Goal: Submit feedback/report problem: Submit feedback/report problem

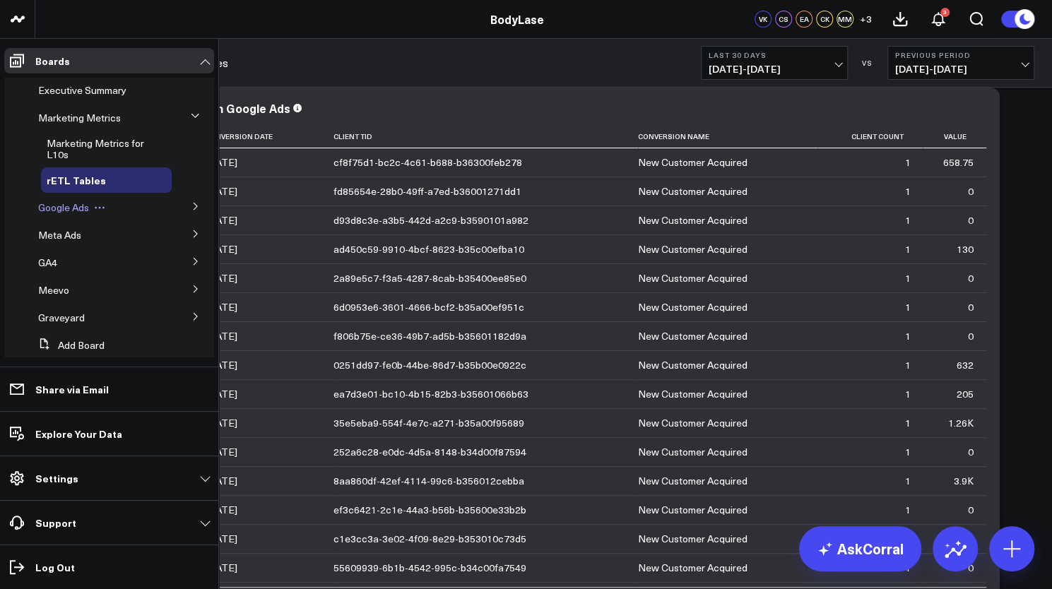
scroll to position [208, 0]
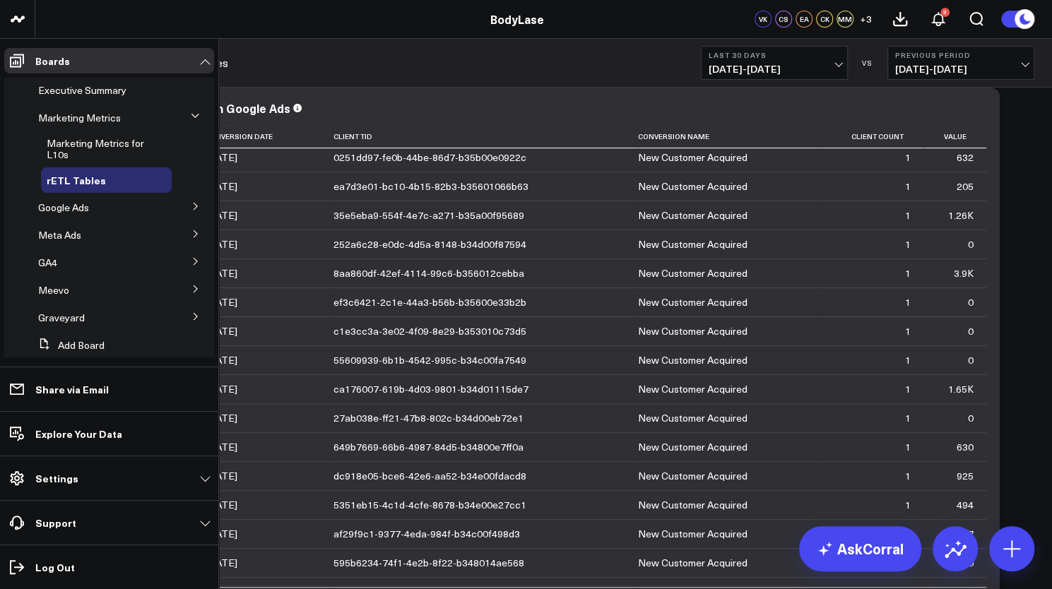
click at [192, 206] on icon at bounding box center [196, 206] width 8 height 8
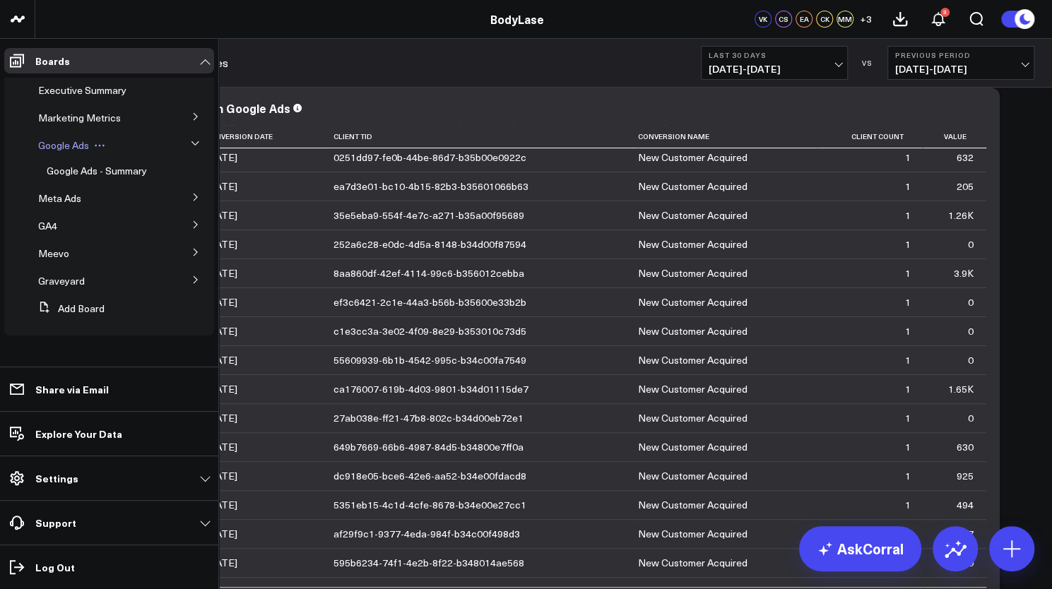
click at [71, 146] on span "Google Ads" at bounding box center [63, 145] width 51 height 13
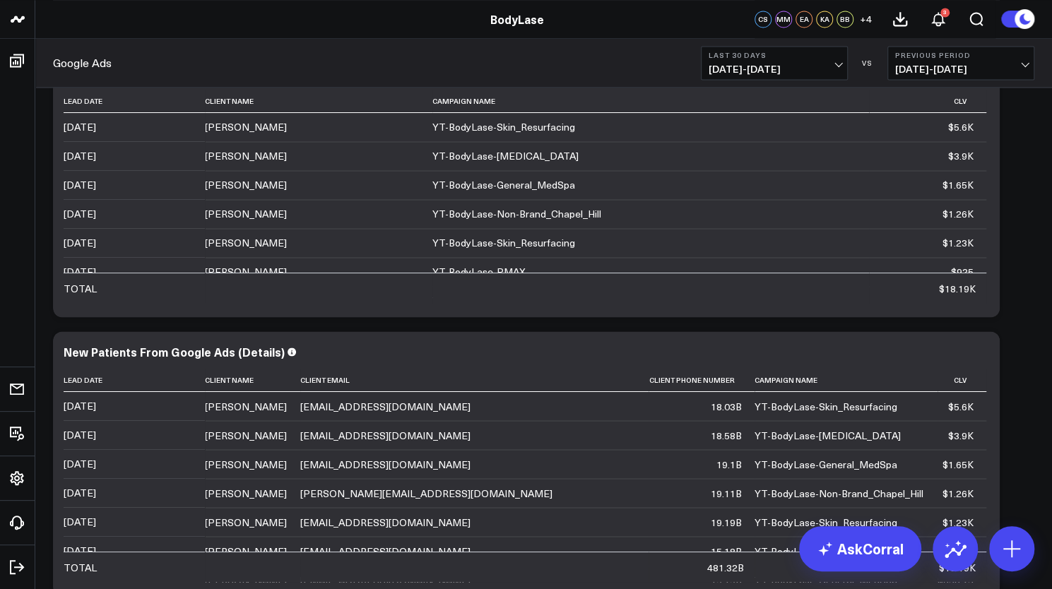
scroll to position [4245, 0]
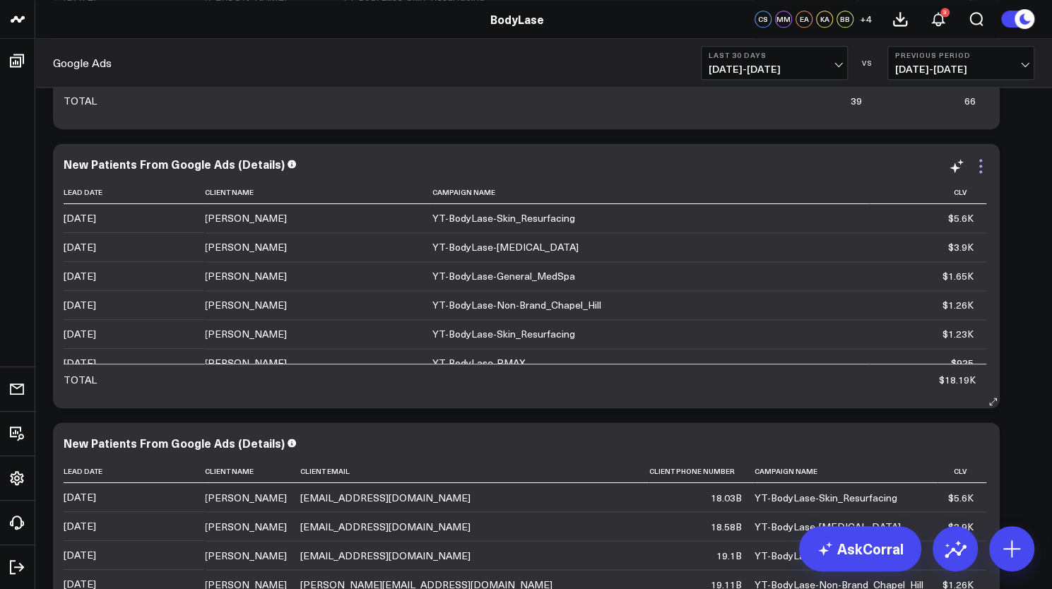
click at [979, 171] on icon at bounding box center [980, 171] width 3 height 3
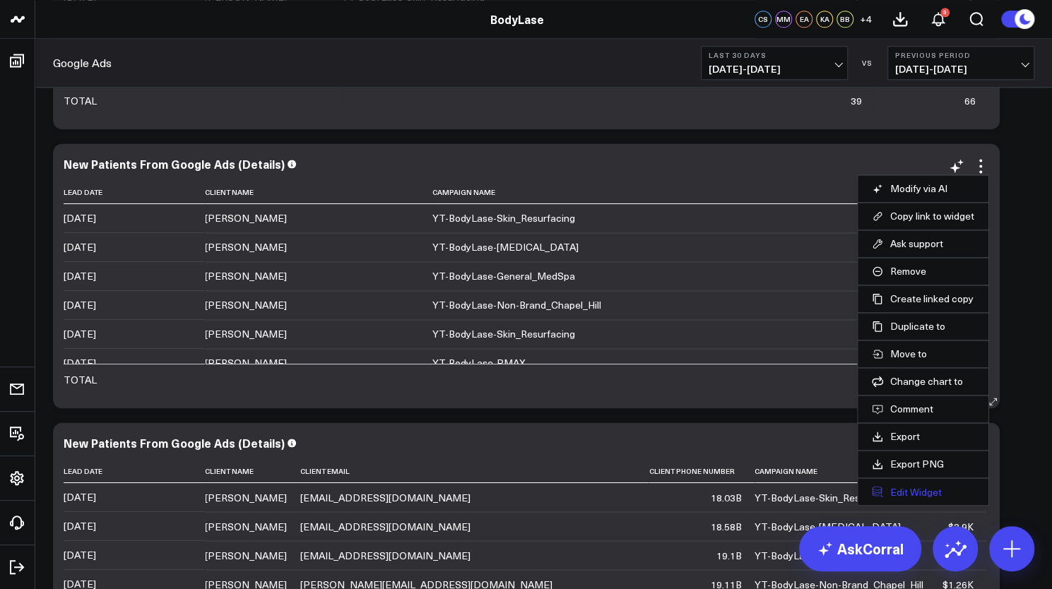
click at [912, 490] on button "Edit Widget" at bounding box center [923, 491] width 102 height 13
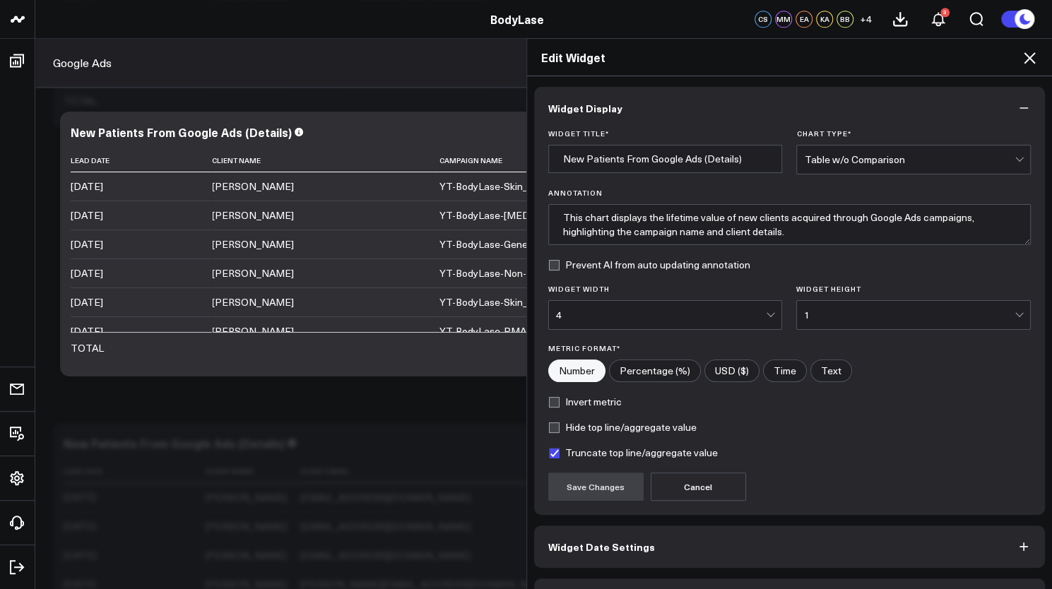
scroll to position [39, 0]
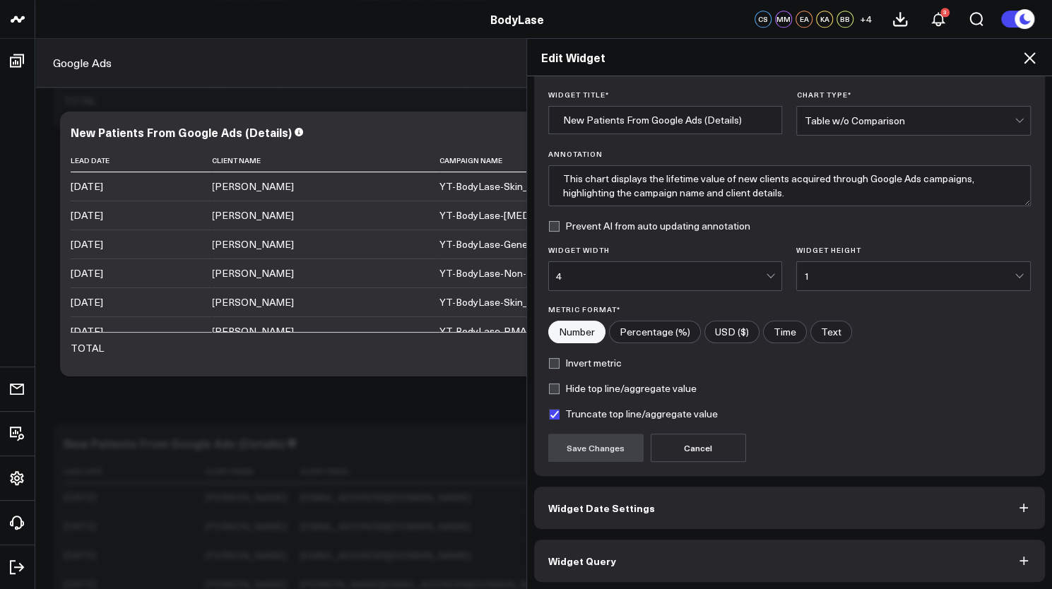
click at [667, 567] on button "Widget Query" at bounding box center [790, 561] width 512 height 42
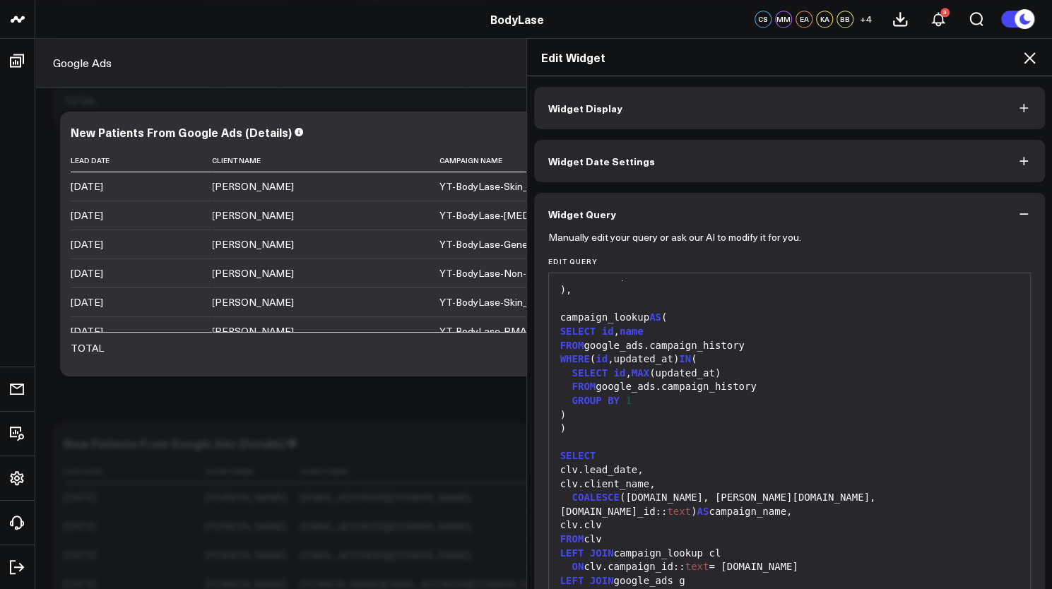
scroll to position [90, 0]
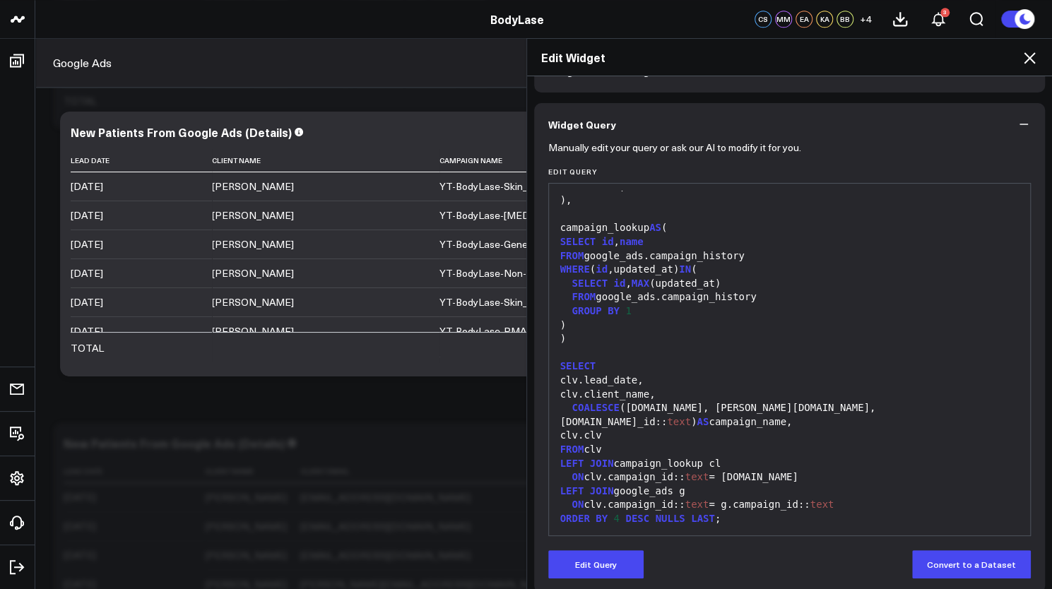
click at [1025, 59] on icon at bounding box center [1029, 57] width 17 height 17
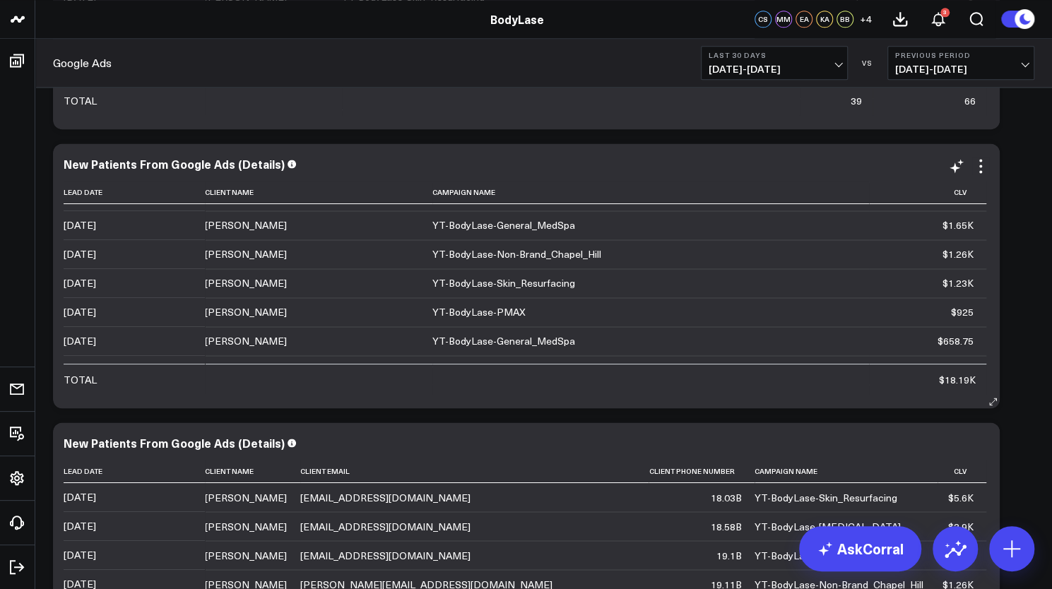
scroll to position [52, 0]
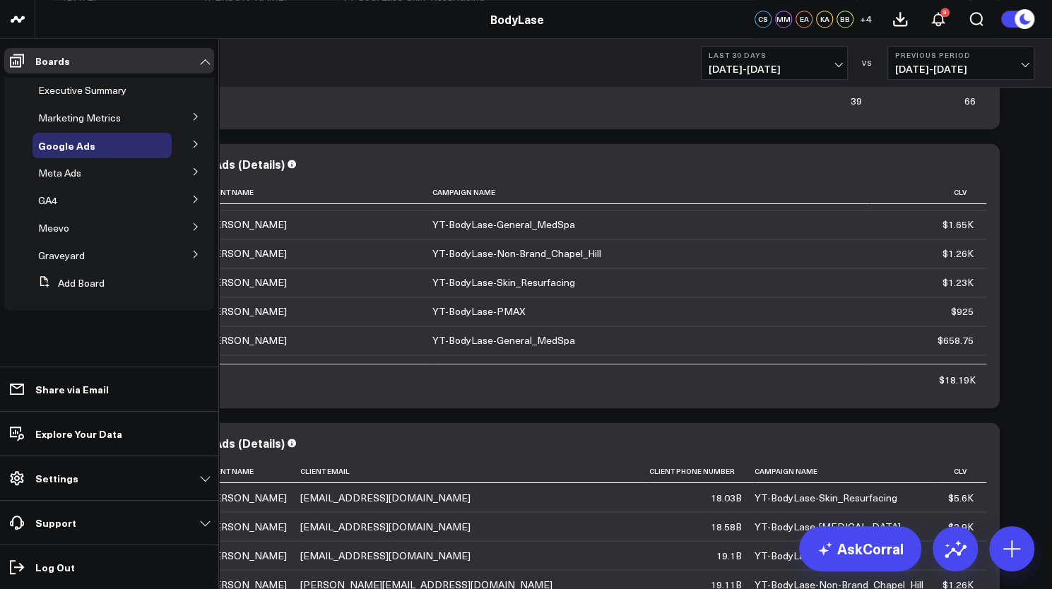
click at [189, 118] on button at bounding box center [195, 115] width 37 height 21
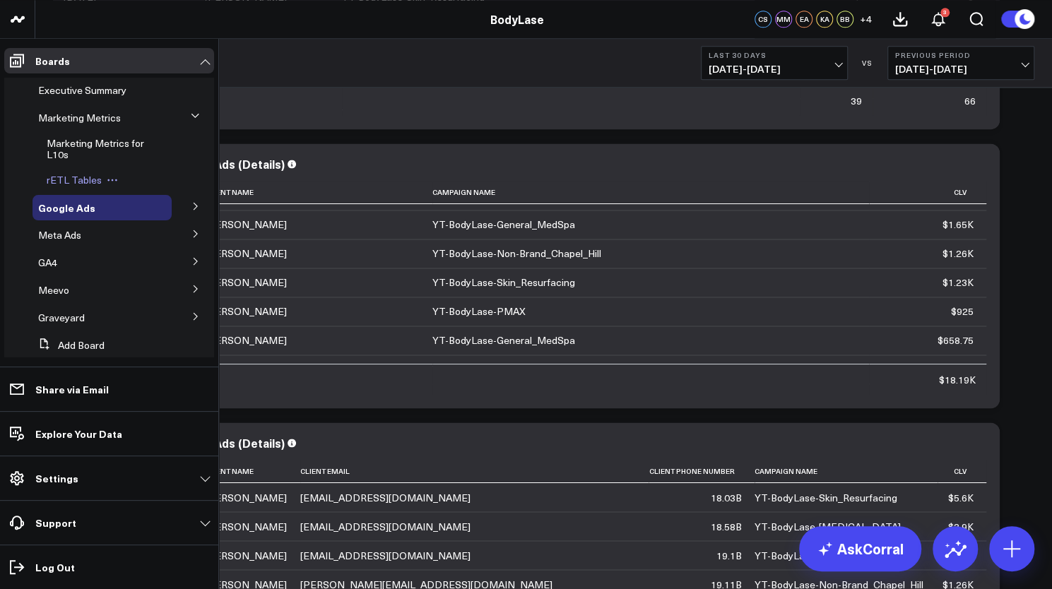
click at [61, 182] on span "rETL Tables" at bounding box center [74, 179] width 55 height 13
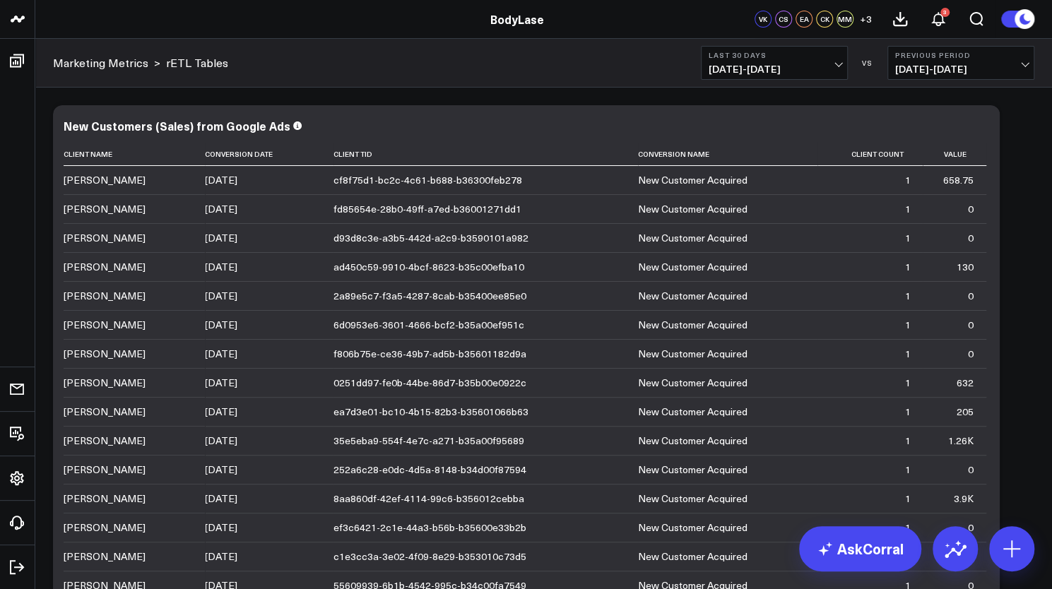
click at [756, 74] on span "08/27/25 - 09/25/25" at bounding box center [774, 69] width 131 height 11
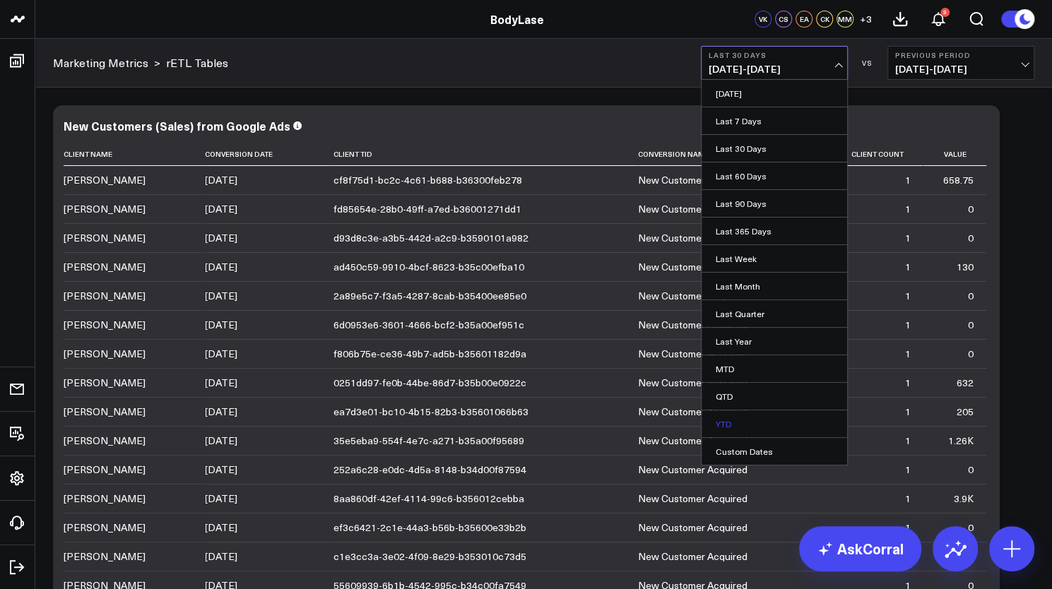
click at [735, 420] on link "YTD" at bounding box center [775, 424] width 146 height 27
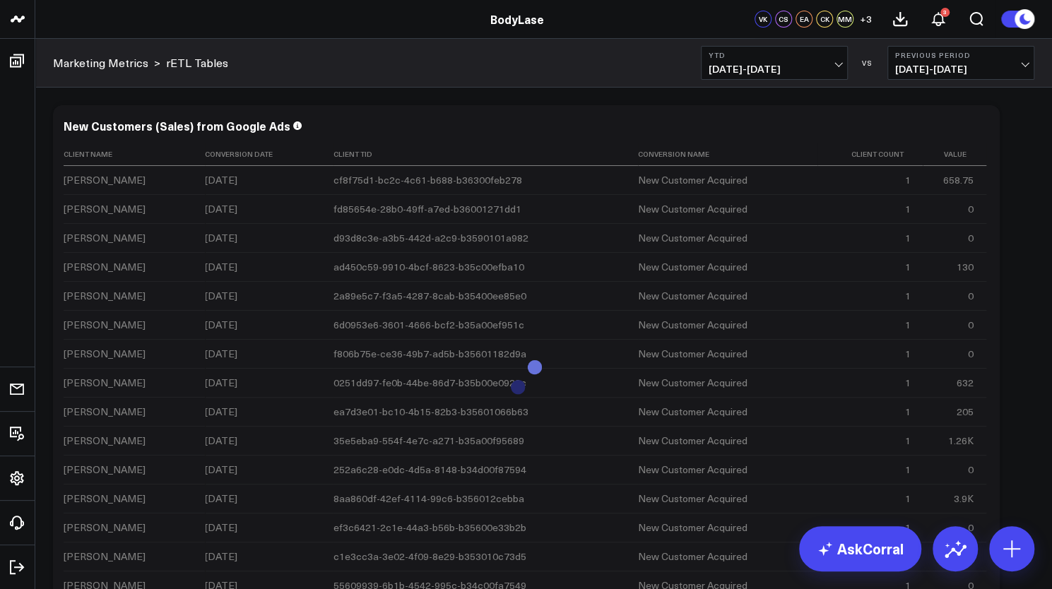
click at [955, 73] on span "04/08/24 - 12/31/24" at bounding box center [960, 69] width 131 height 11
click at [929, 176] on link "No Comparison" at bounding box center [961, 176] width 146 height 27
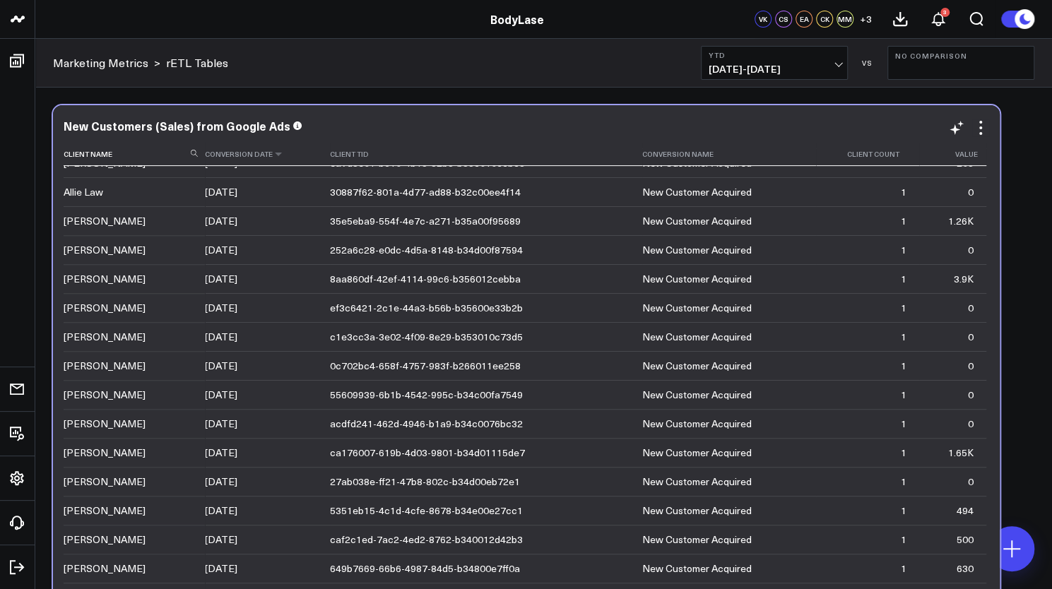
click at [232, 156] on th "Conversion Date" at bounding box center [267, 154] width 125 height 23
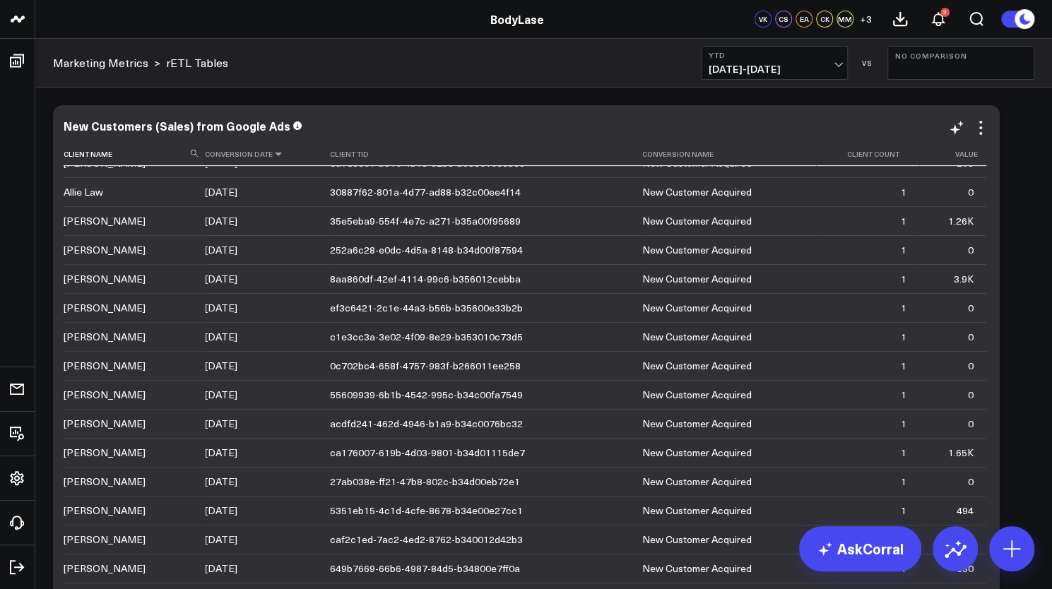
click at [274, 158] on icon at bounding box center [278, 154] width 11 height 8
click at [273, 156] on icon at bounding box center [278, 154] width 11 height 8
click at [984, 129] on icon at bounding box center [980, 127] width 17 height 17
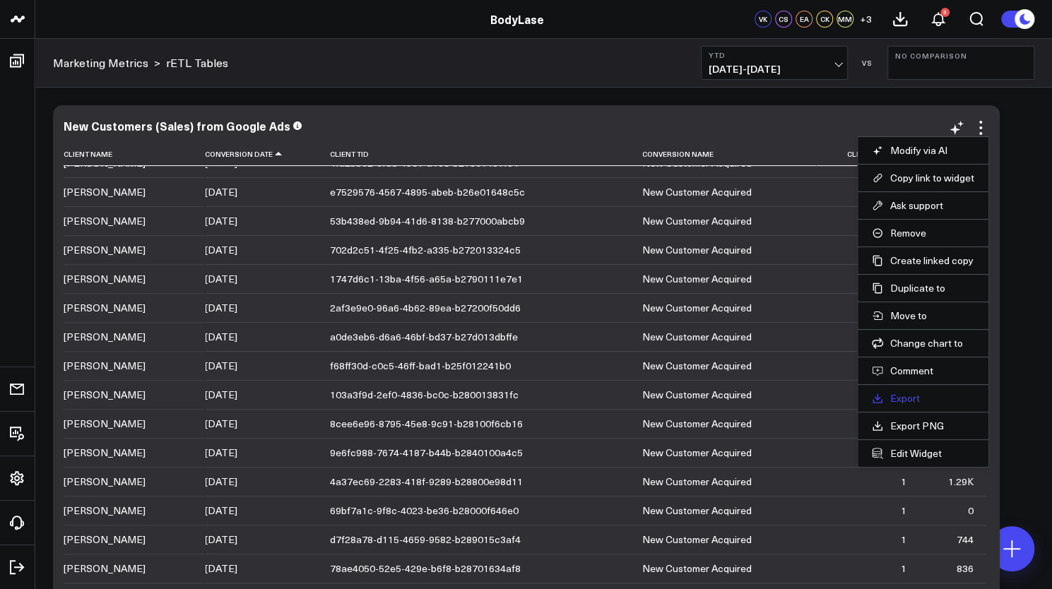
click at [914, 397] on link "Export" at bounding box center [923, 398] width 102 height 13
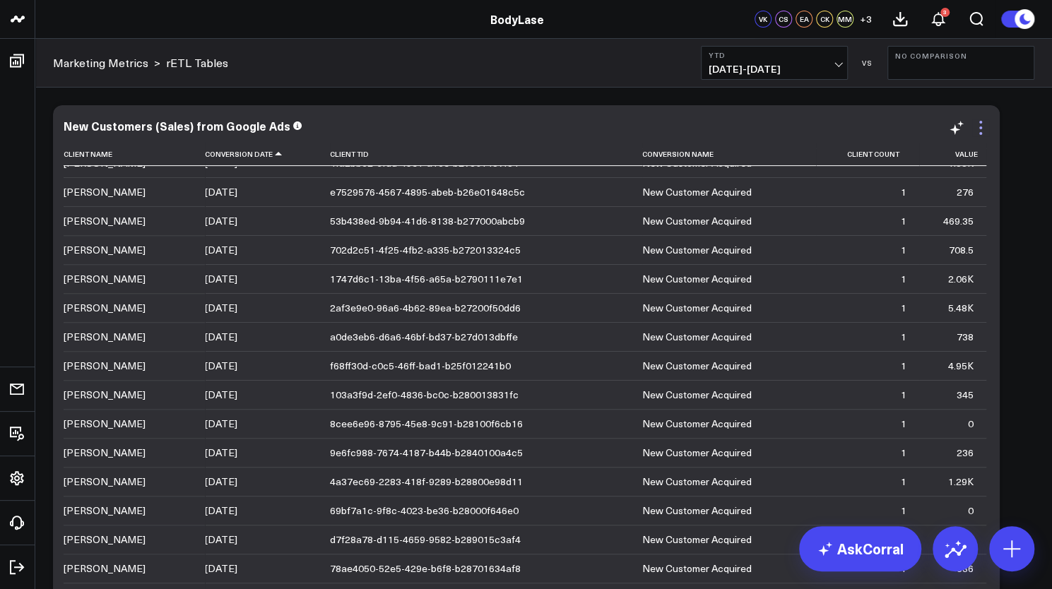
click at [977, 126] on icon at bounding box center [980, 127] width 17 height 17
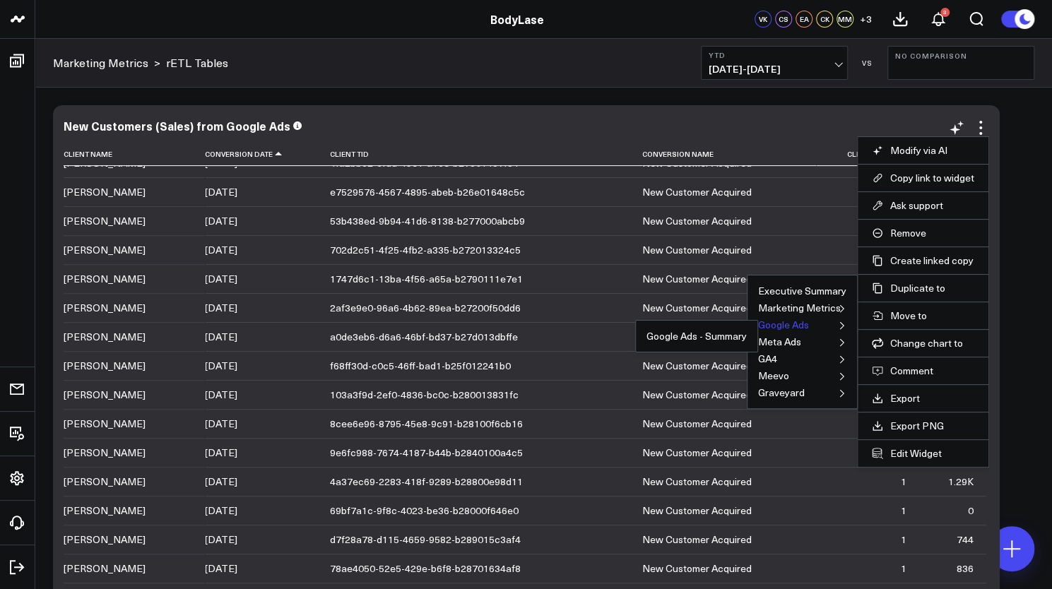
click at [799, 326] on button "Google Ads" at bounding box center [783, 325] width 51 height 10
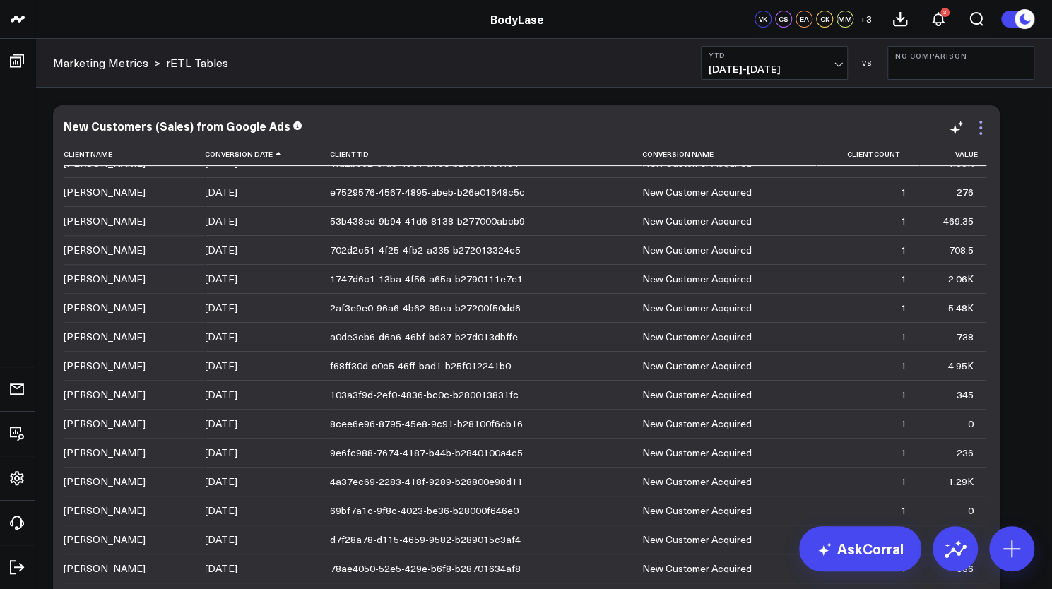
click at [980, 126] on icon at bounding box center [980, 127] width 3 height 3
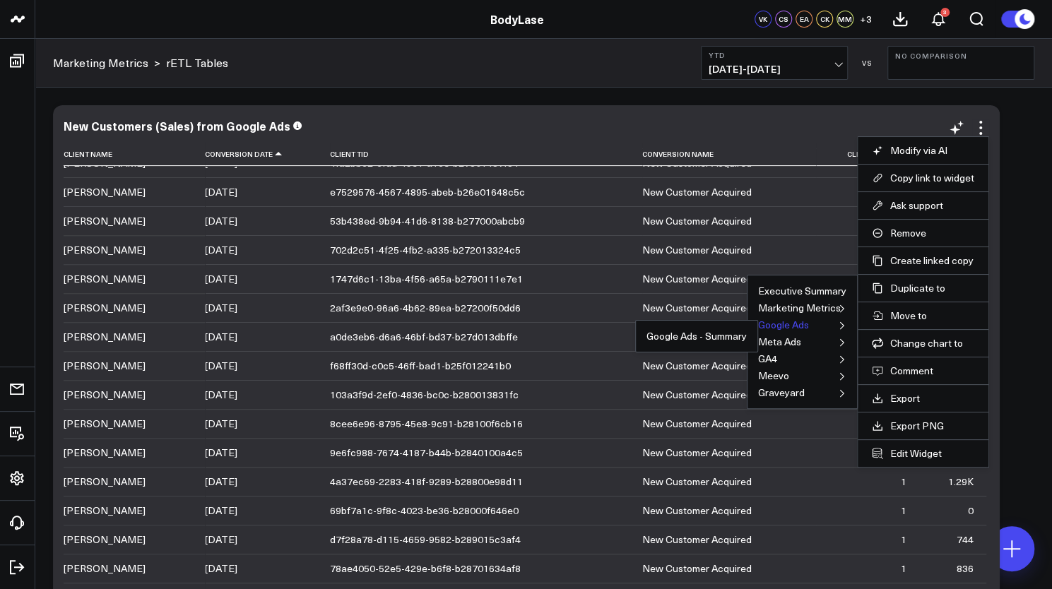
click at [783, 320] on button "Google Ads" at bounding box center [783, 325] width 51 height 10
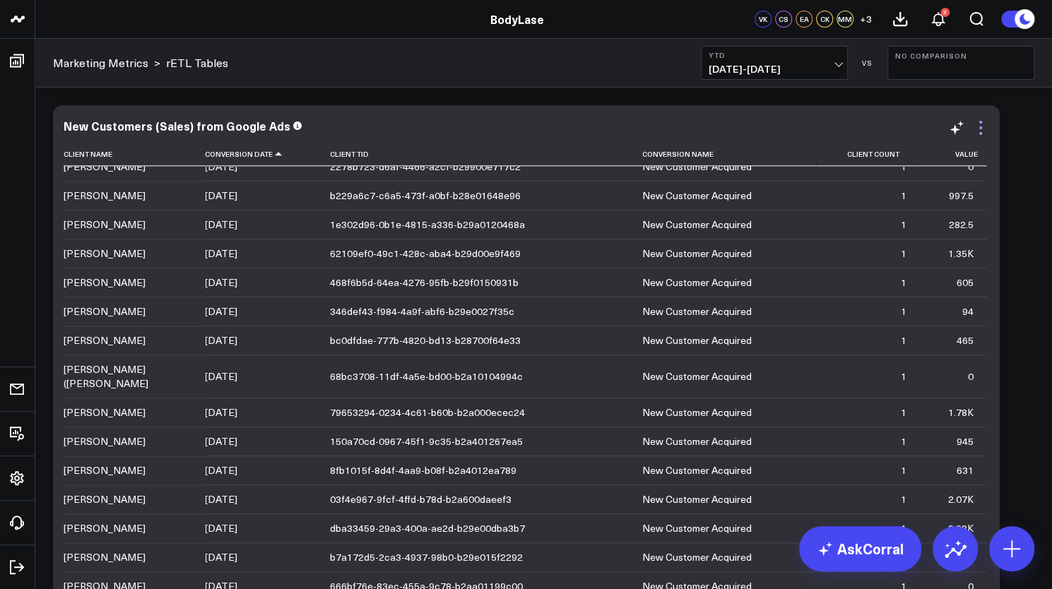
click at [976, 127] on icon at bounding box center [980, 127] width 17 height 17
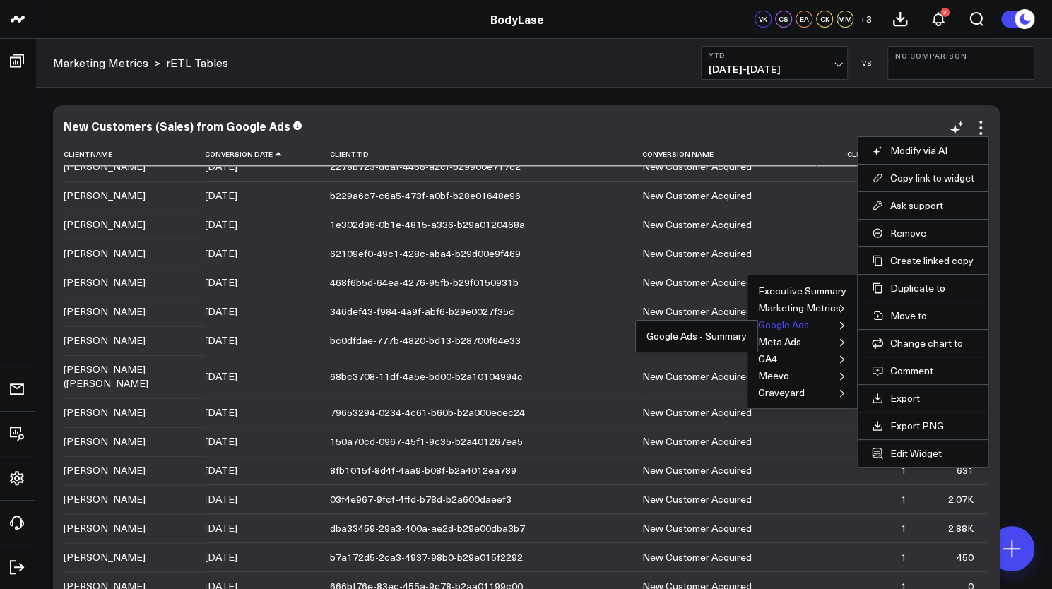
click at [777, 324] on button "Google Ads" at bounding box center [783, 325] width 51 height 10
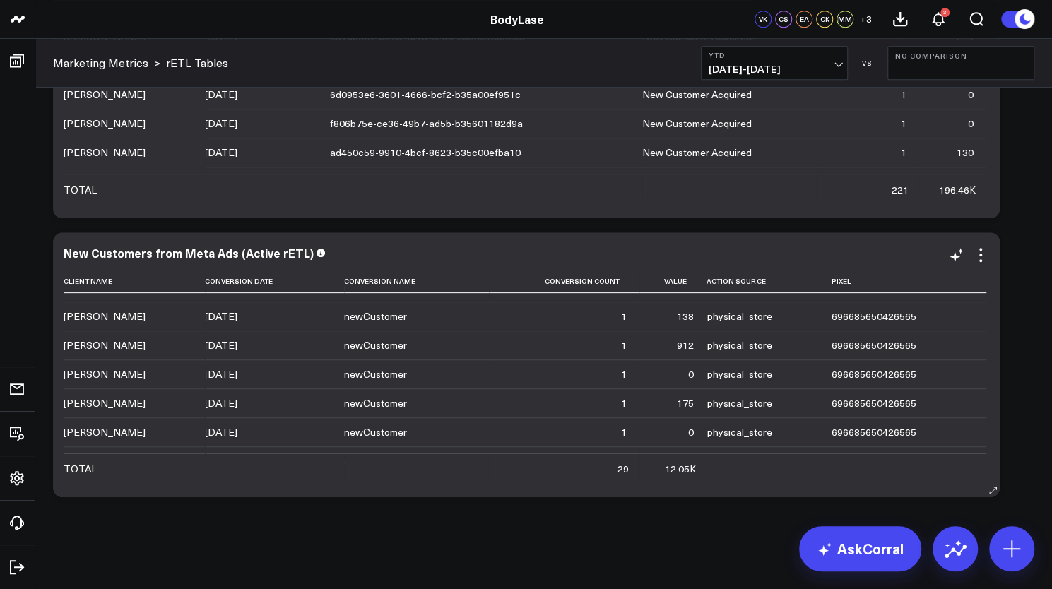
scroll to position [673, 0]
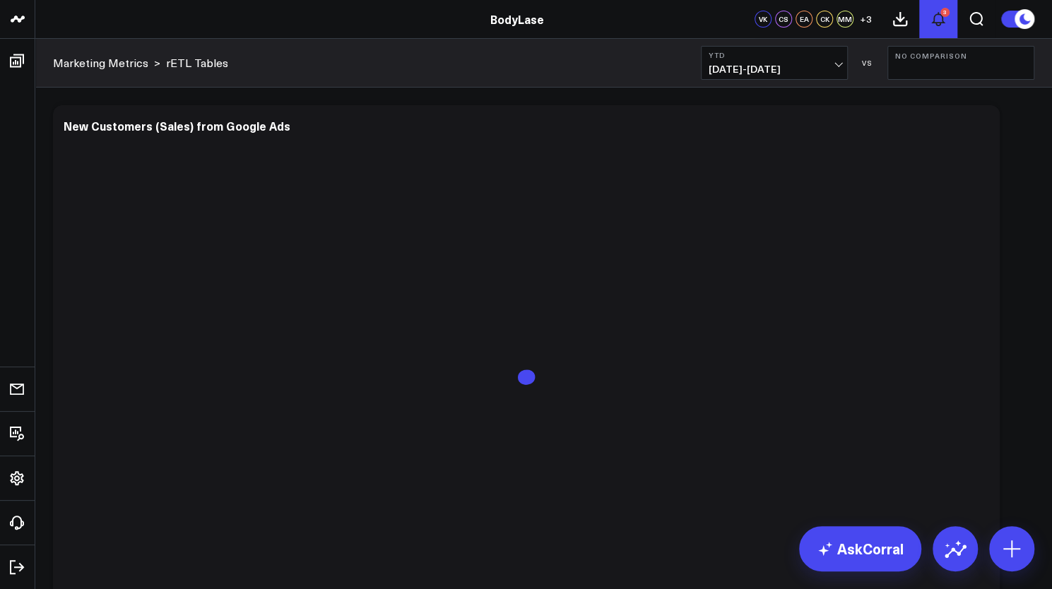
click at [948, 19] on button "3" at bounding box center [938, 19] width 38 height 38
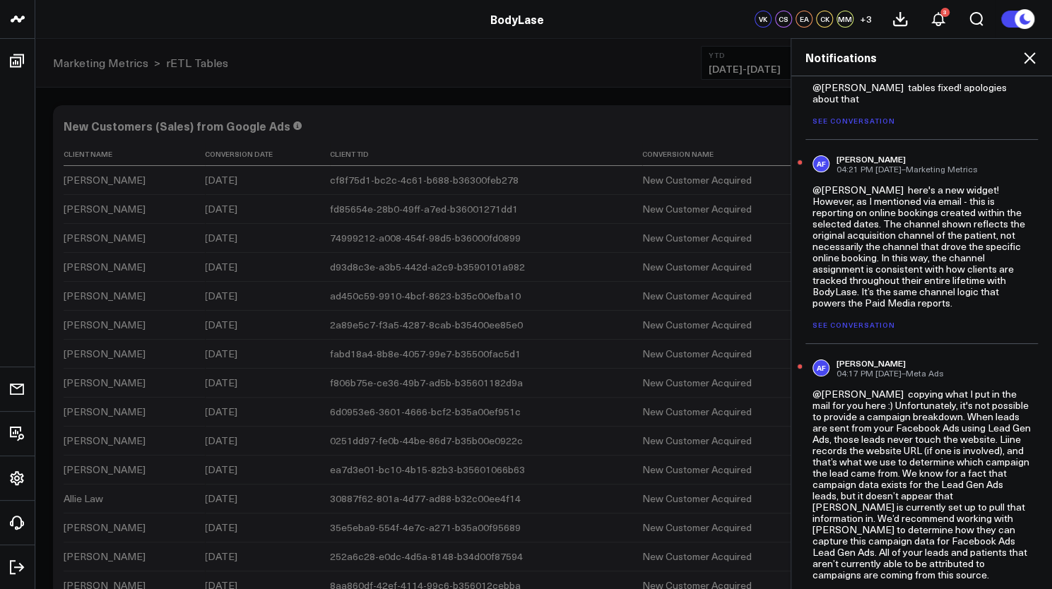
scroll to position [40, 0]
click at [846, 321] on link "See conversation" at bounding box center [854, 324] width 83 height 10
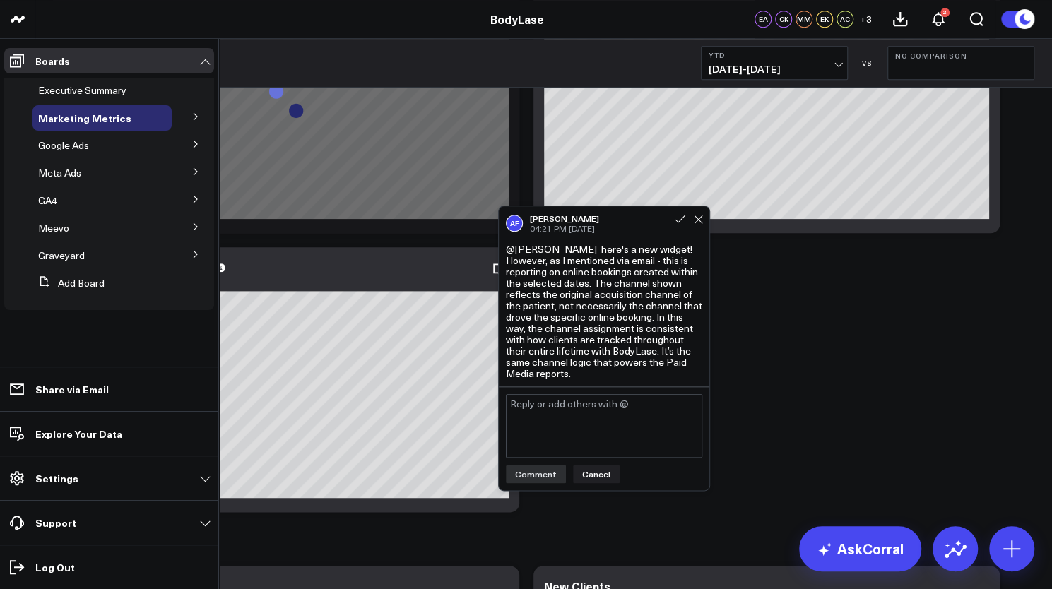
click at [195, 121] on icon at bounding box center [196, 116] width 8 height 8
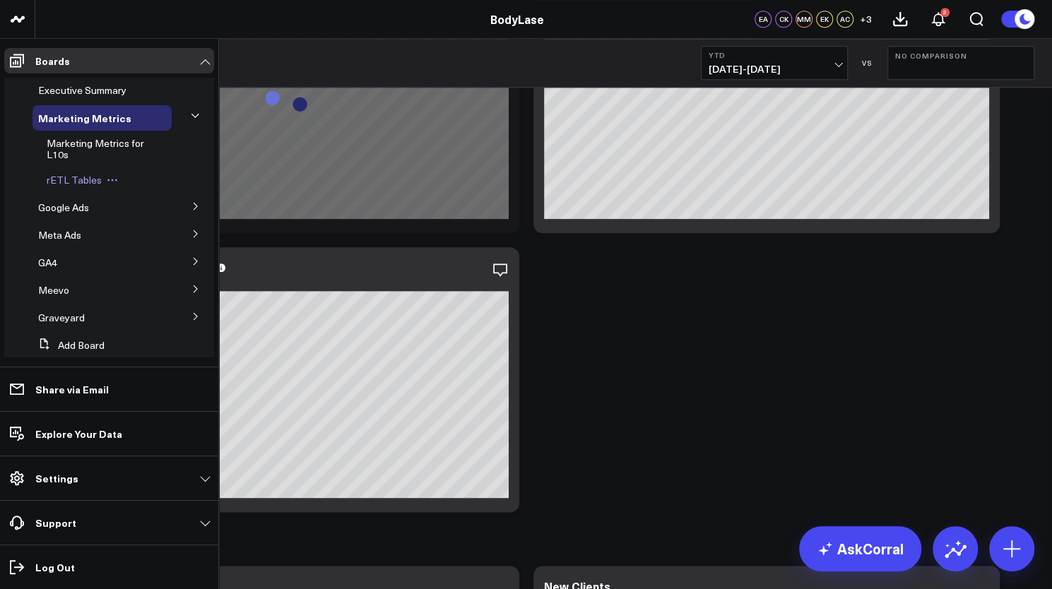
click at [81, 179] on span "rETL Tables" at bounding box center [74, 179] width 55 height 13
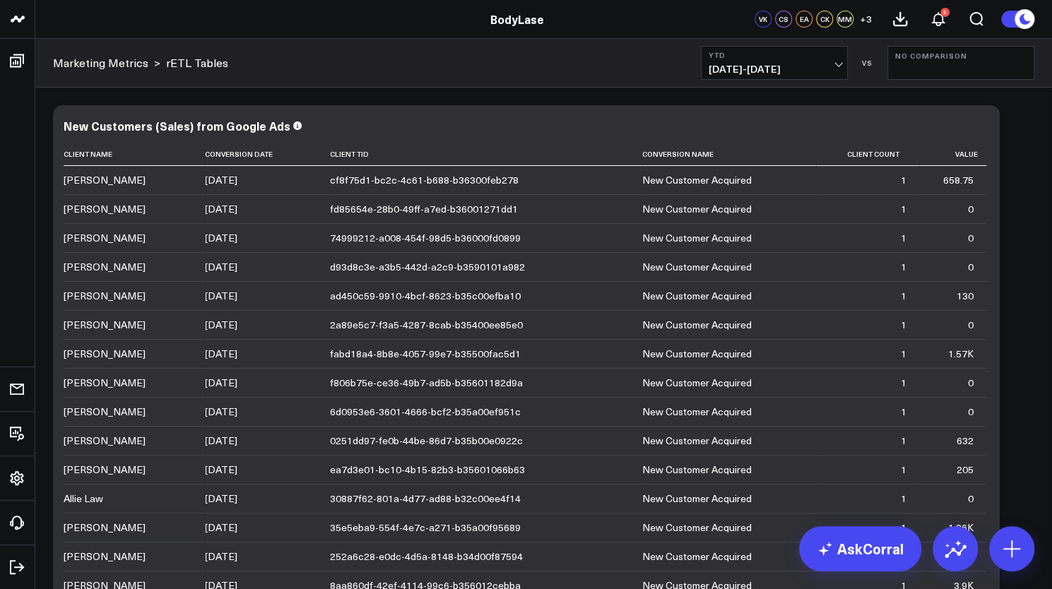
click at [797, 73] on span "01/01/25 - 09/25/25" at bounding box center [774, 69] width 131 height 11
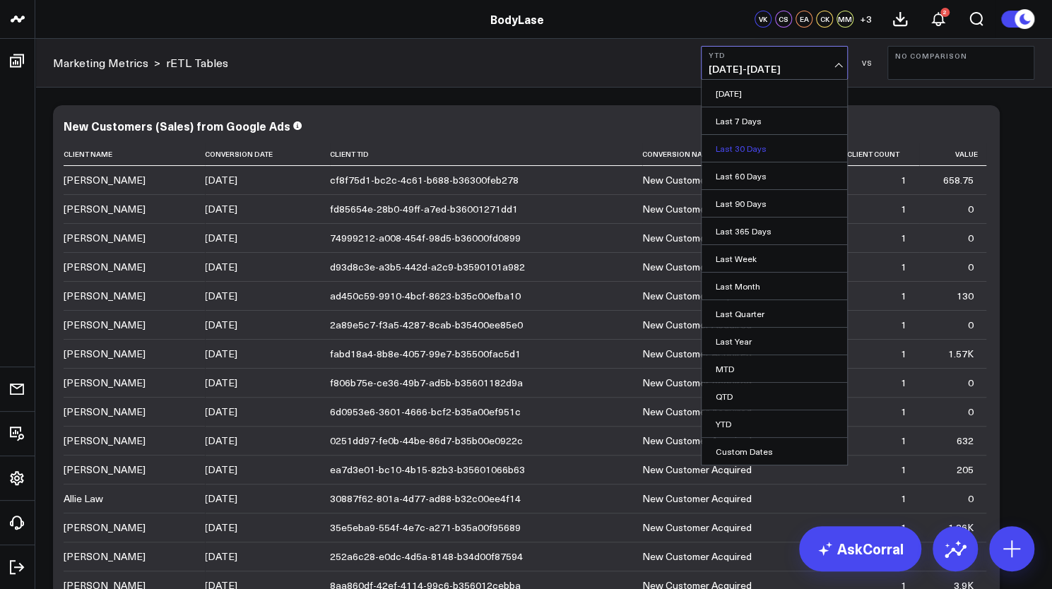
click at [735, 144] on link "Last 30 Days" at bounding box center [775, 148] width 146 height 27
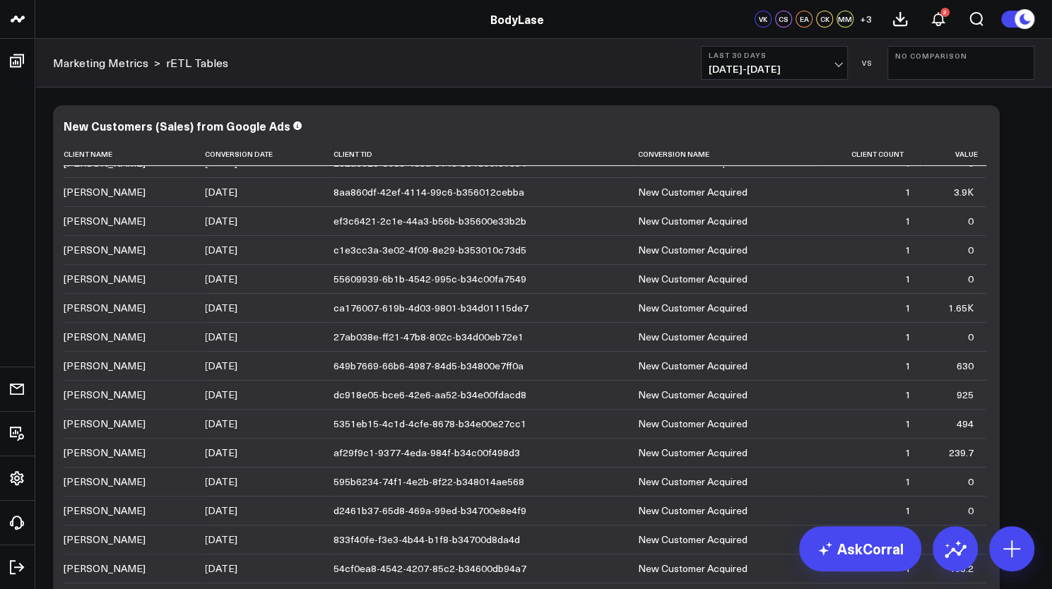
click at [818, 71] on span "08/27/25 - 09/25/25" at bounding box center [774, 69] width 131 height 11
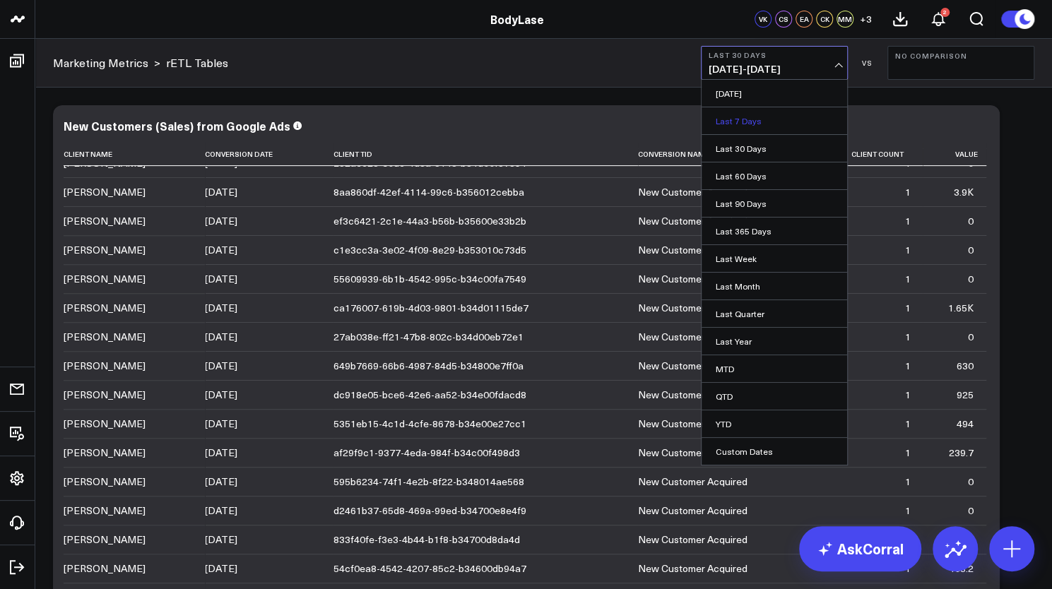
click at [753, 125] on link "Last 7 Days" at bounding box center [775, 120] width 146 height 27
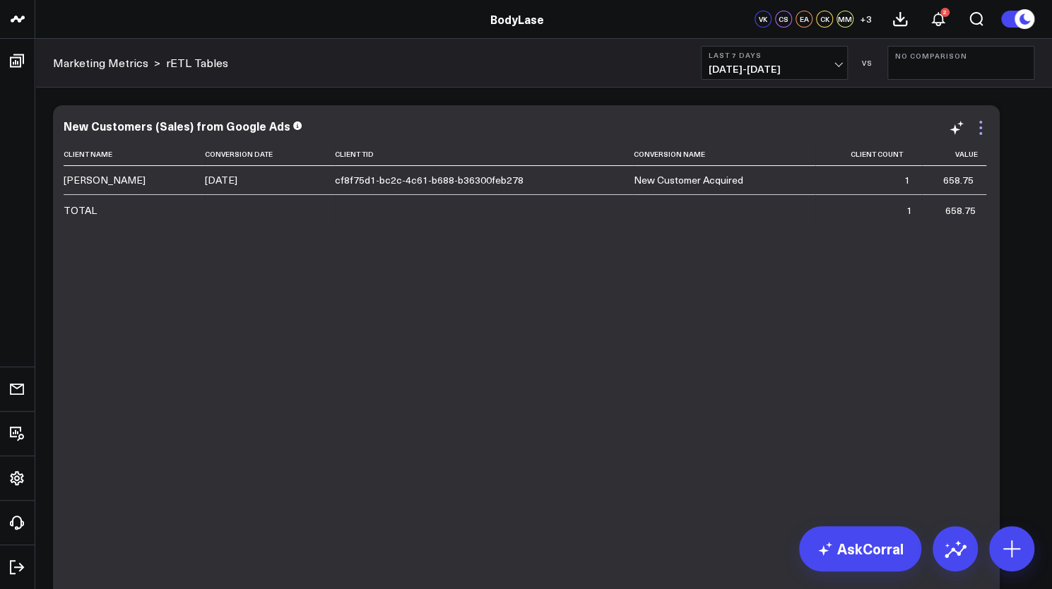
click at [987, 129] on icon at bounding box center [980, 127] width 17 height 17
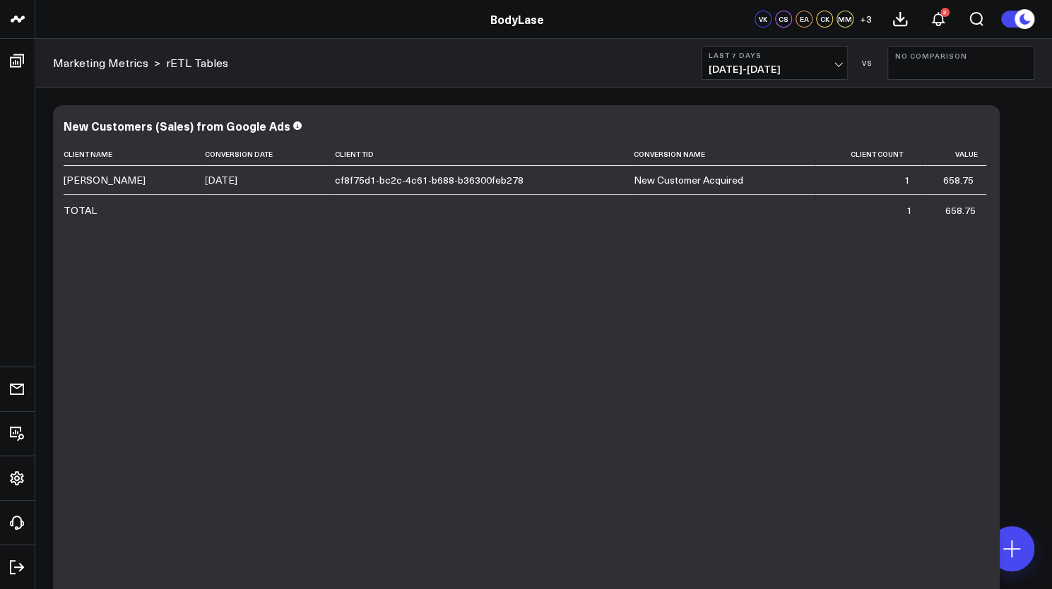
drag, startPoint x: 773, startPoint y: 322, endPoint x: 1012, endPoint y: 461, distance: 276.5
click at [1012, 461] on div "Modify via AI Copy link to widget Ask support Remove Create linked copy Executi…" at bounding box center [544, 516] width 996 height 837
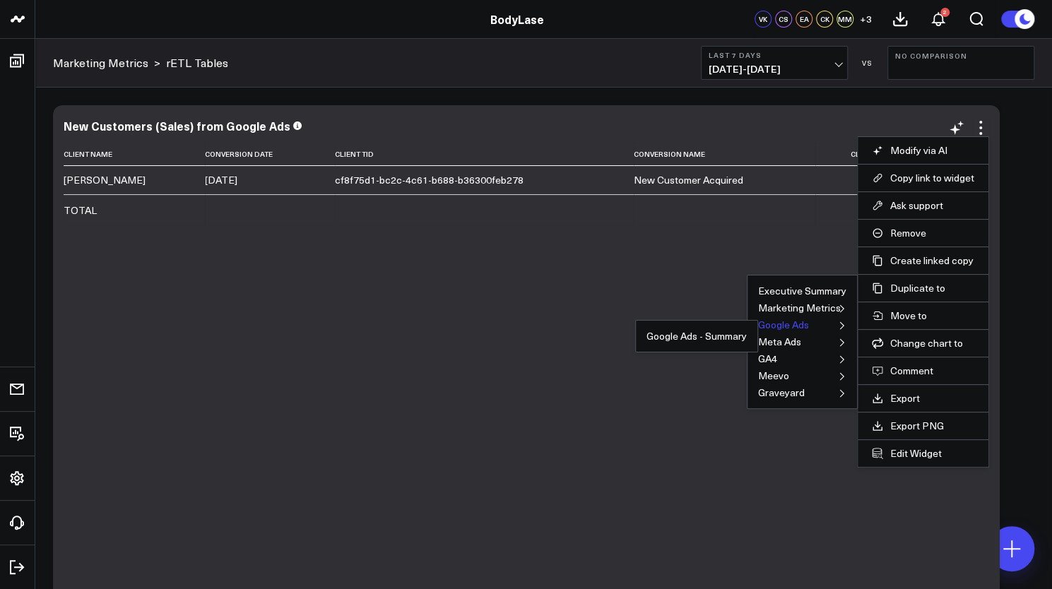
click at [788, 320] on button "Google Ads" at bounding box center [783, 325] width 51 height 10
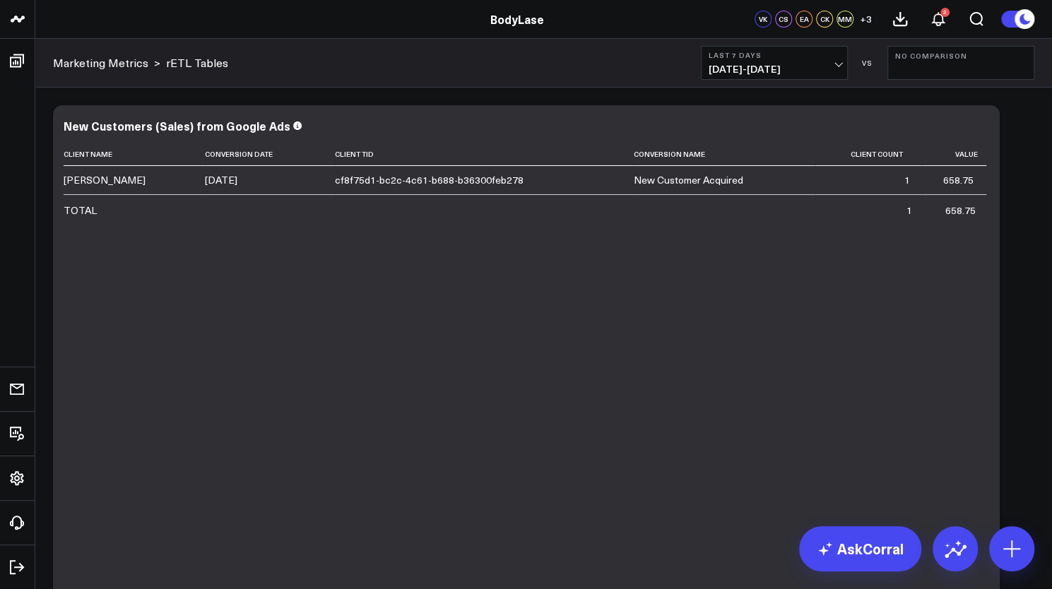
click at [832, 61] on button "Last 7 Days 09/19/25 - 09/25/25" at bounding box center [774, 63] width 147 height 34
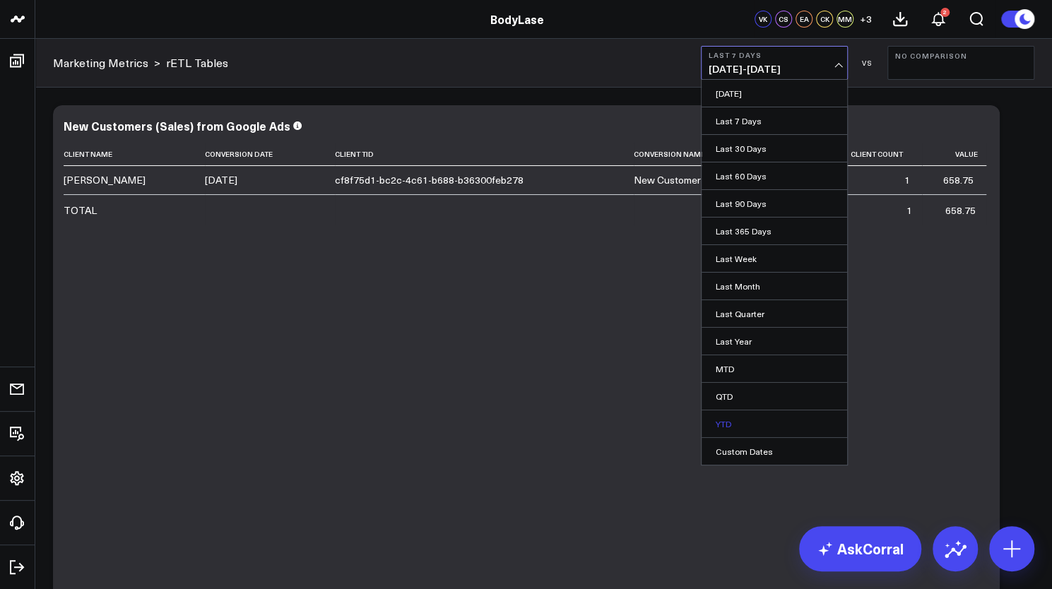
click at [737, 416] on link "YTD" at bounding box center [775, 424] width 146 height 27
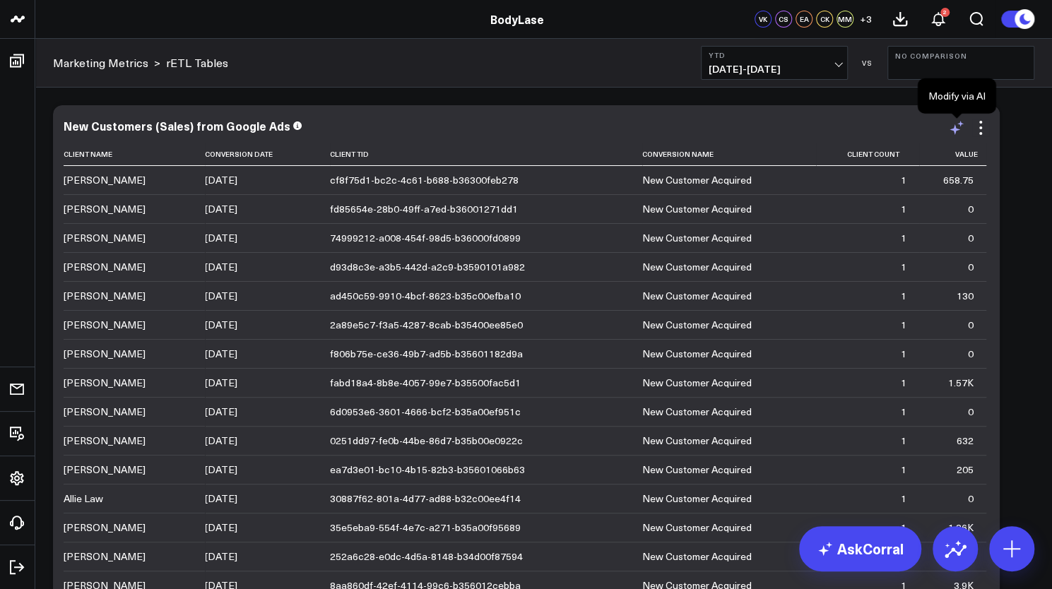
click at [953, 122] on icon at bounding box center [956, 127] width 17 height 17
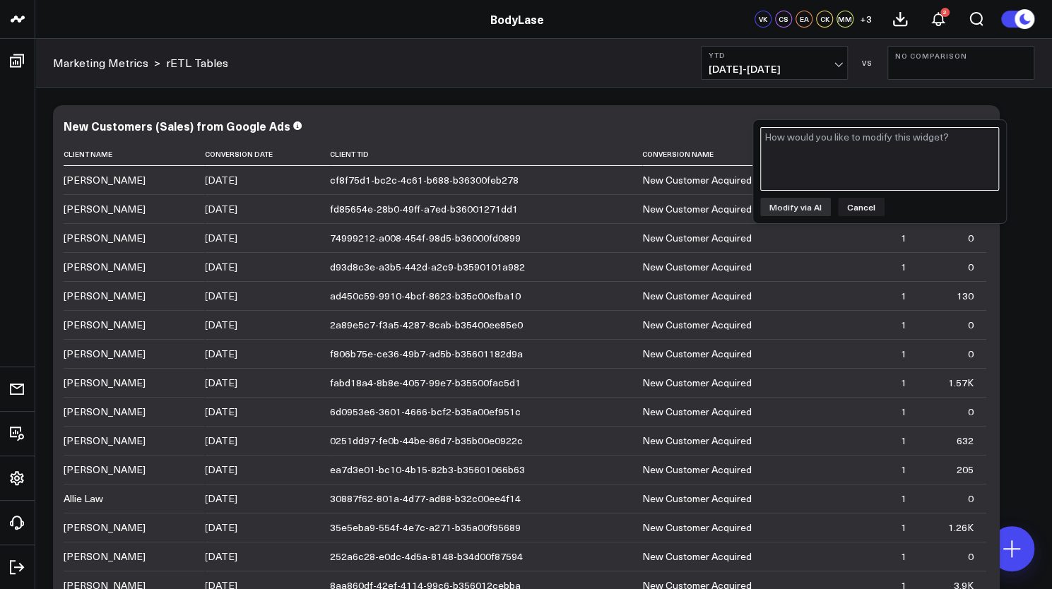
click at [928, 160] on textarea at bounding box center [879, 159] width 239 height 64
click at [820, 142] on textarea "Can you add phone number and email of the client as two seperate columns please?" at bounding box center [879, 159] width 239 height 64
click at [819, 147] on textarea "Can you add phone number and email of the client as two seperate columns please?" at bounding box center [879, 159] width 239 height 64
type textarea "Can you add phone number and email of the client as two separate columns please?"
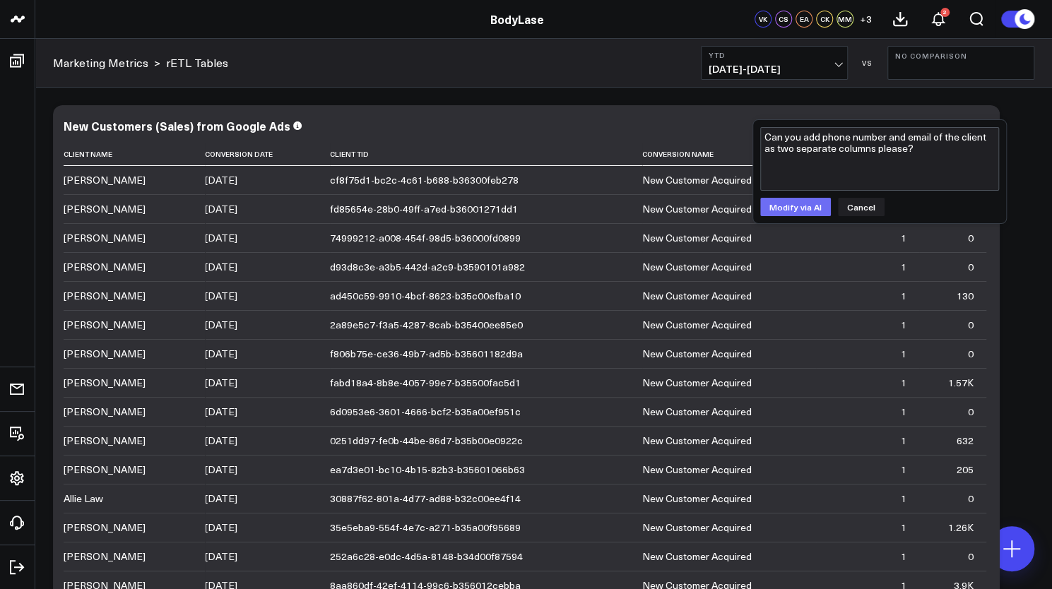
click at [777, 206] on button "Modify via AI" at bounding box center [795, 207] width 71 height 18
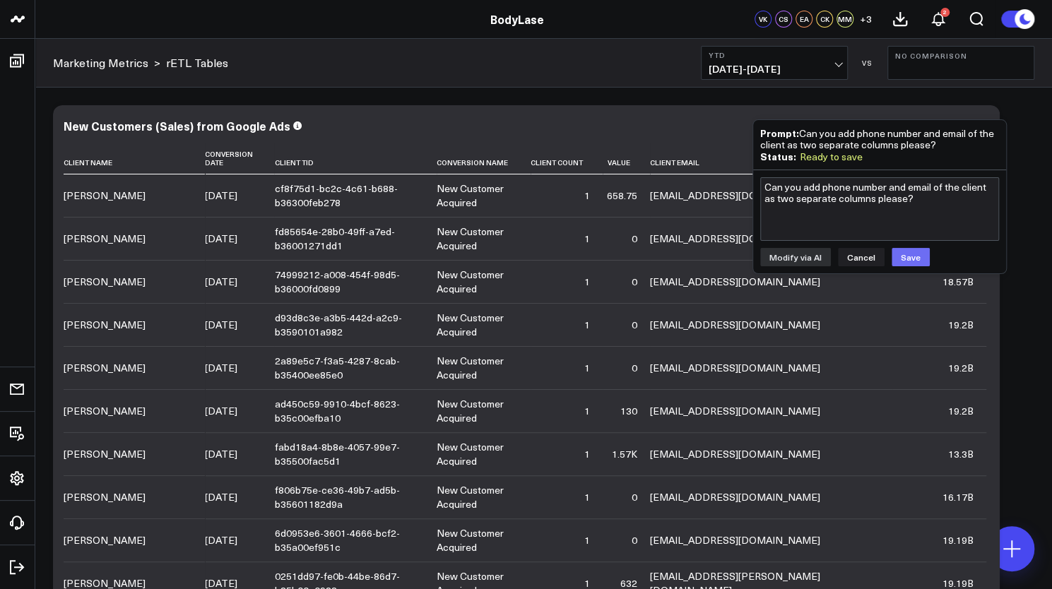
click at [902, 261] on button "Save" at bounding box center [911, 257] width 38 height 18
click at [862, 252] on button "Cancel" at bounding box center [861, 257] width 47 height 18
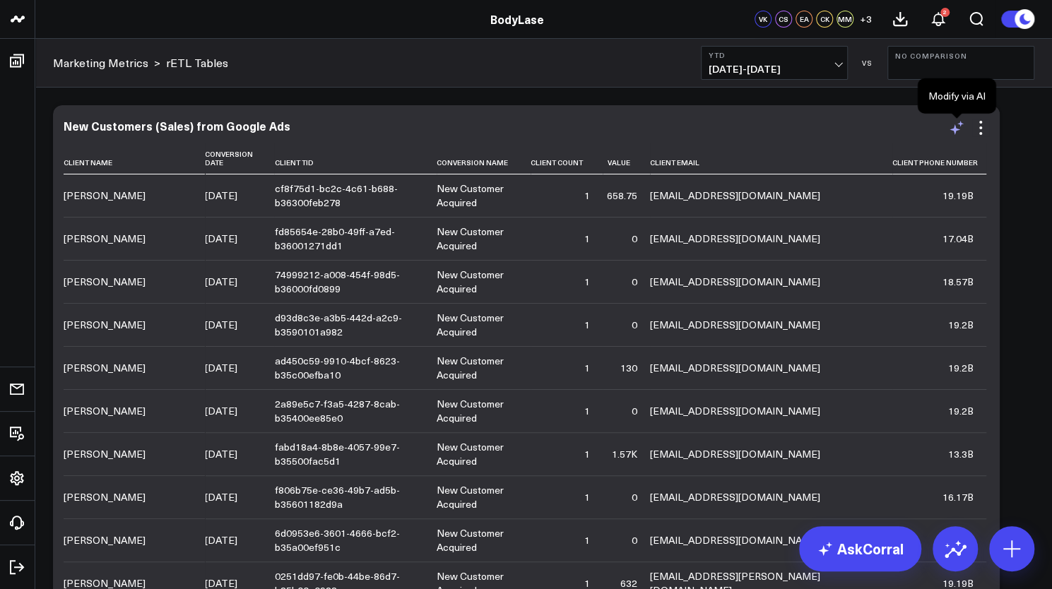
click at [960, 132] on icon at bounding box center [956, 127] width 17 height 17
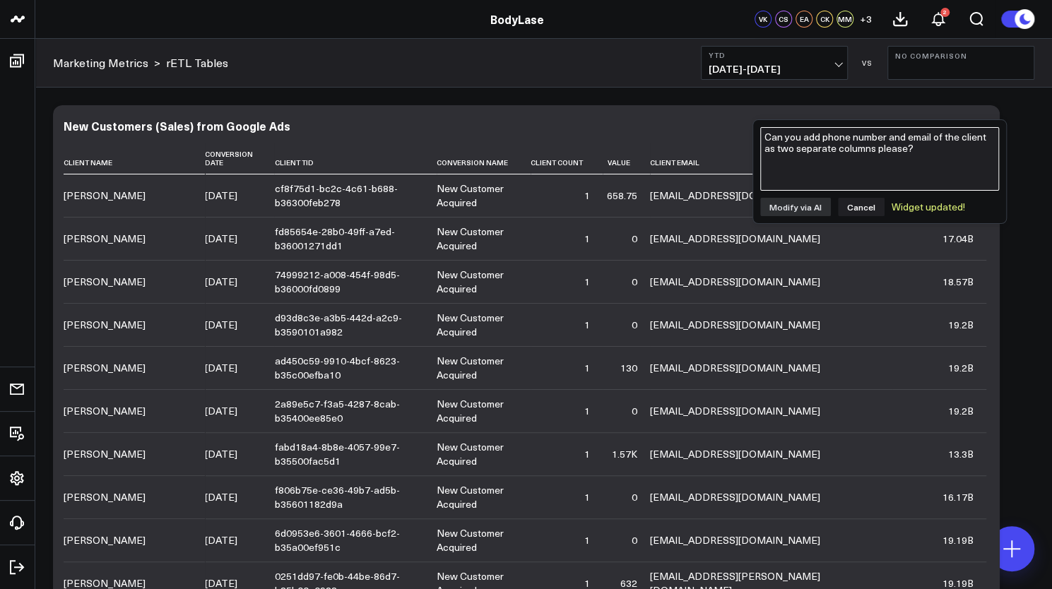
click at [907, 173] on textarea "Can you add phone number and email of the client as two separate columns please?" at bounding box center [879, 159] width 239 height 64
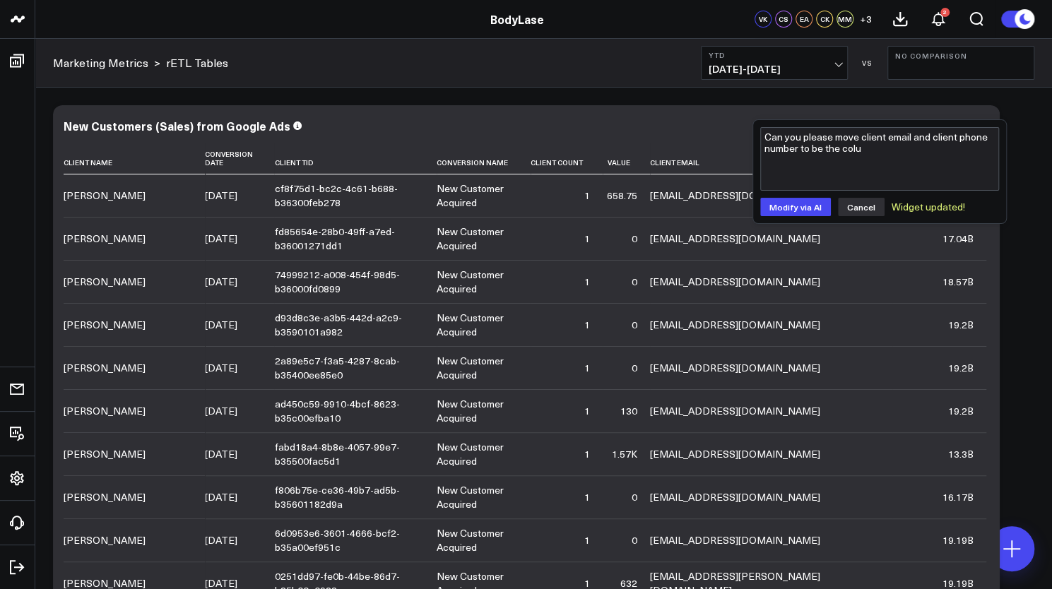
click at [857, 209] on button "Cancel" at bounding box center [861, 207] width 47 height 18
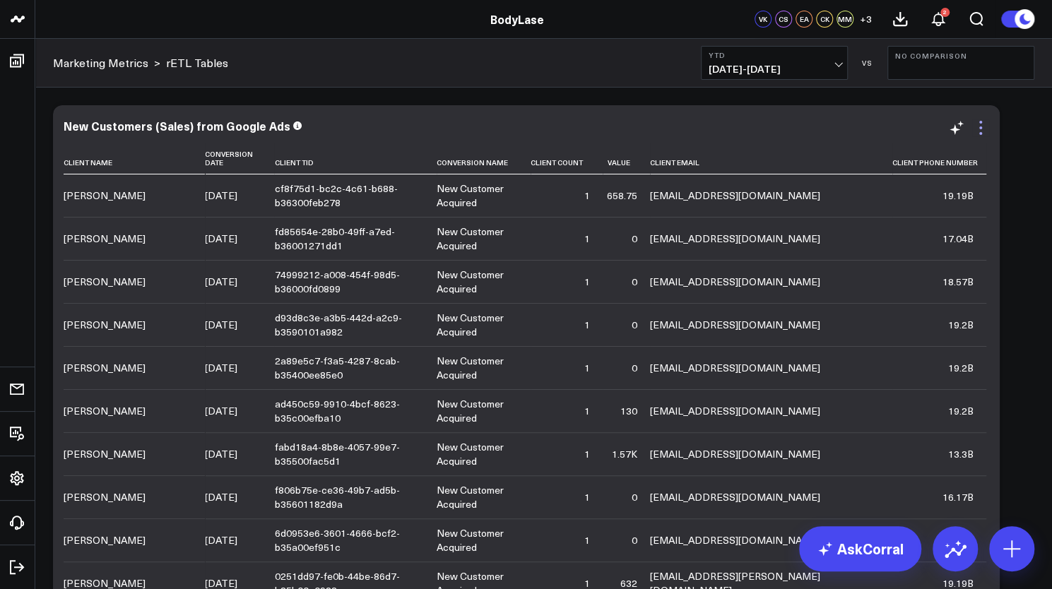
click at [981, 131] on icon at bounding box center [980, 127] width 17 height 17
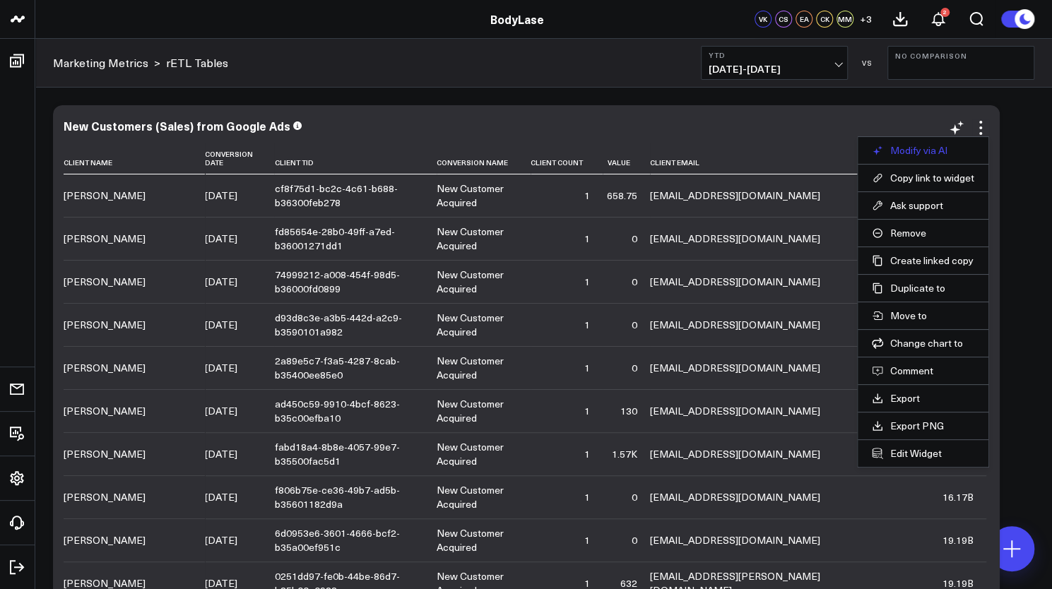
click at [903, 148] on button "Modify via AI" at bounding box center [923, 150] width 102 height 13
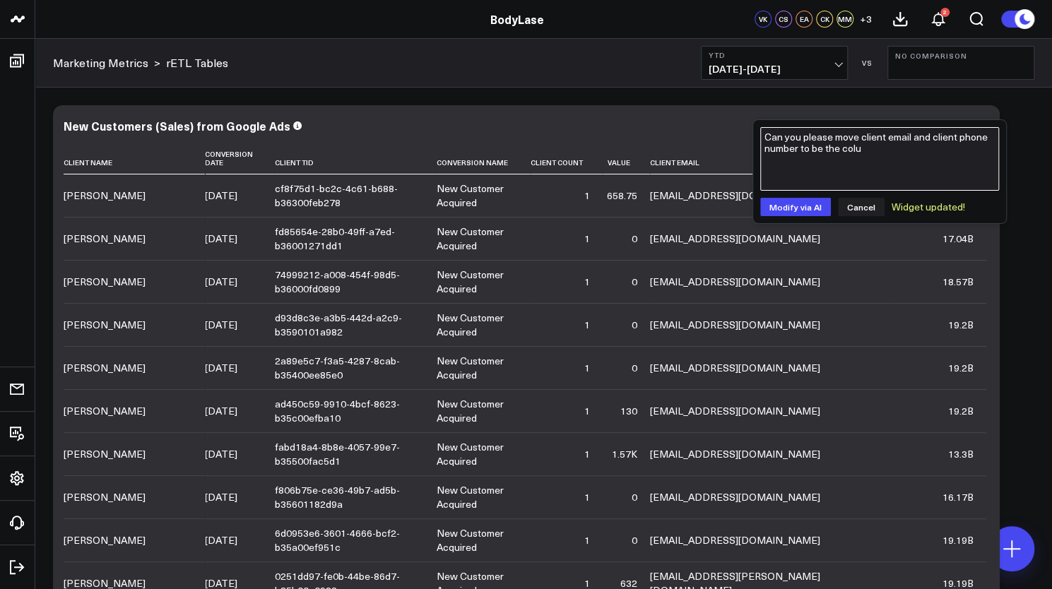
drag, startPoint x: 892, startPoint y: 149, endPoint x: 685, endPoint y: 83, distance: 216.8
click at [685, 83] on div "BodyLase BodyLase VK CS EA CK MM + 3 2 Marketing Metrics > rETL Tables YTD 01/0…" at bounding box center [526, 510] width 1052 height 1020
type textarea "Can you please also add client zip code as a new column?"
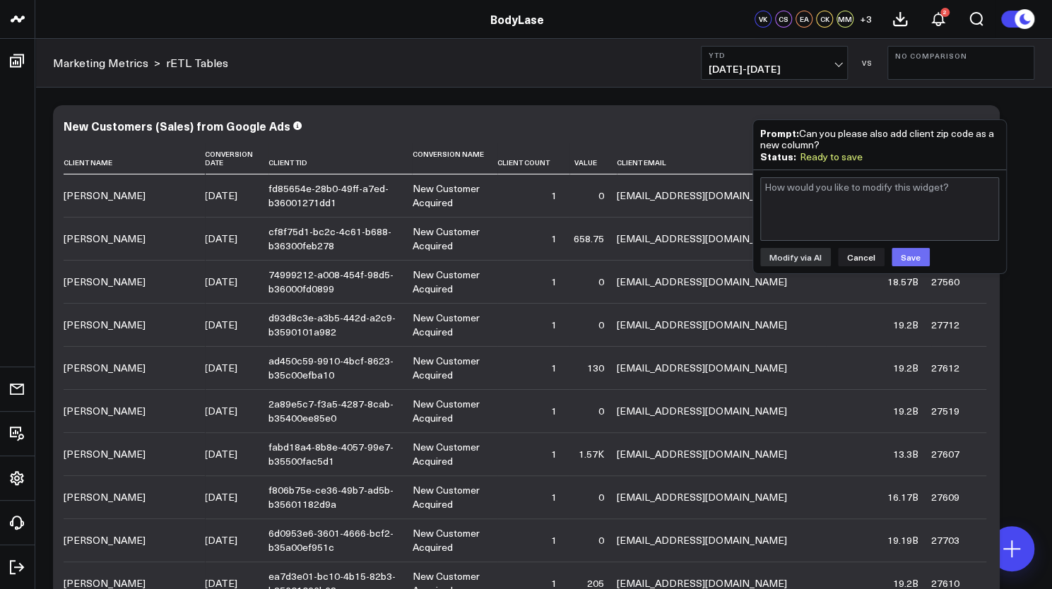
click at [902, 252] on button "Save" at bounding box center [911, 257] width 38 height 18
click at [857, 252] on button "Cancel" at bounding box center [861, 257] width 47 height 18
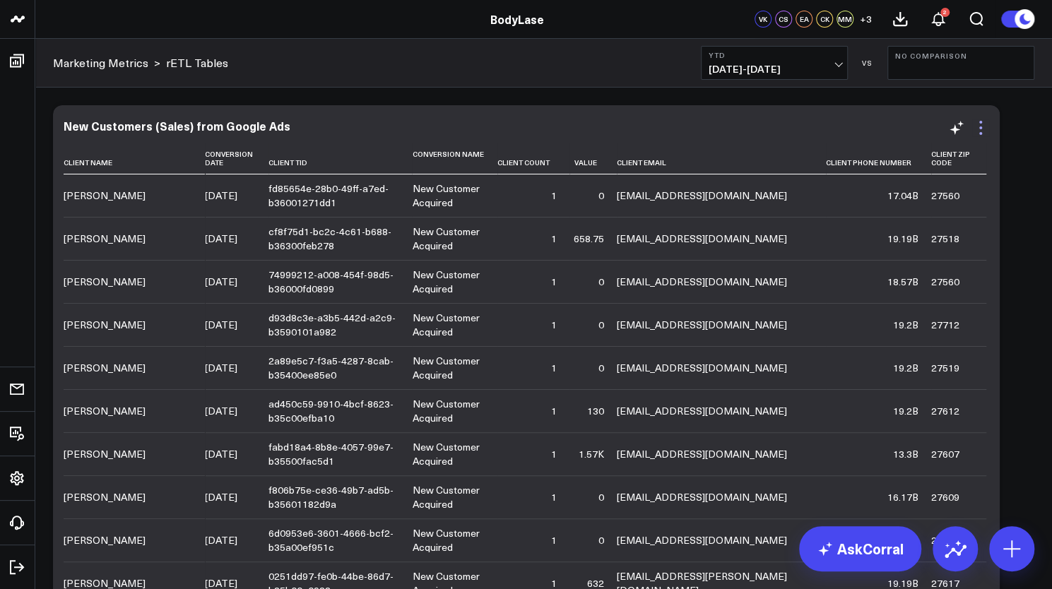
click at [984, 129] on icon at bounding box center [980, 127] width 17 height 17
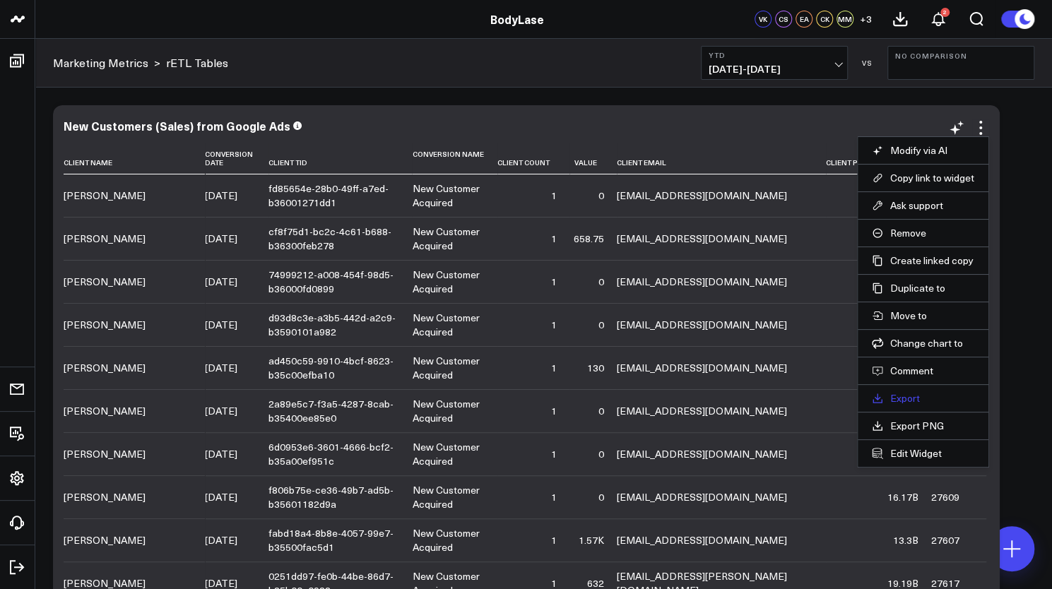
click at [919, 399] on link "Export" at bounding box center [923, 398] width 102 height 13
